Goal: Navigation & Orientation: Find specific page/section

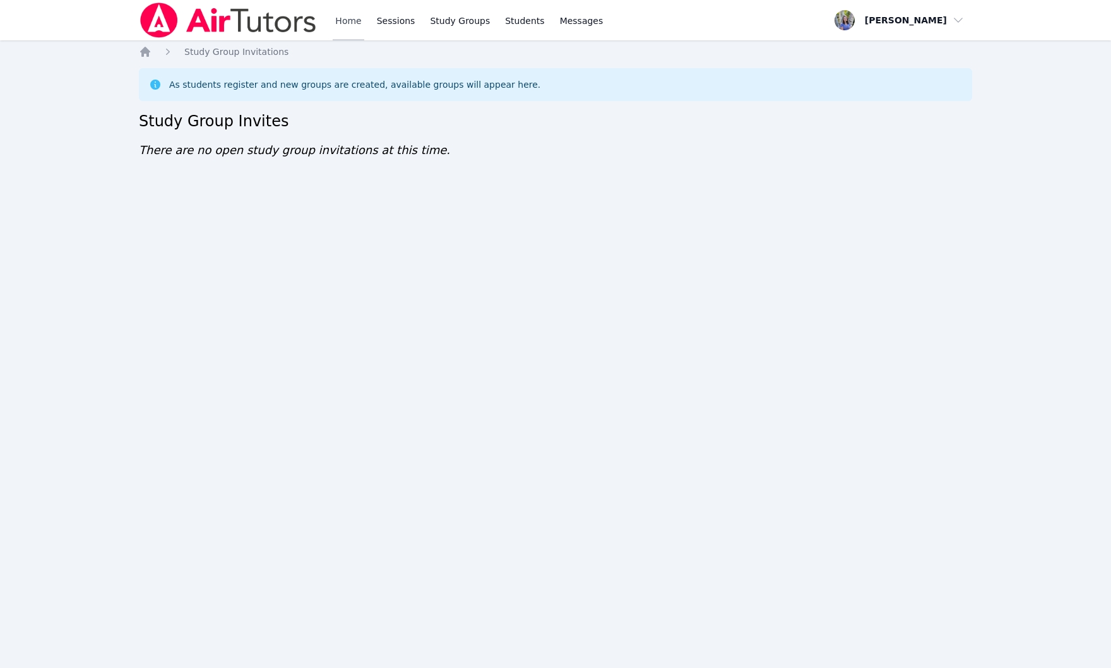
click at [354, 17] on link "Home" at bounding box center [348, 20] width 31 height 40
